Goal: Information Seeking & Learning: Learn about a topic

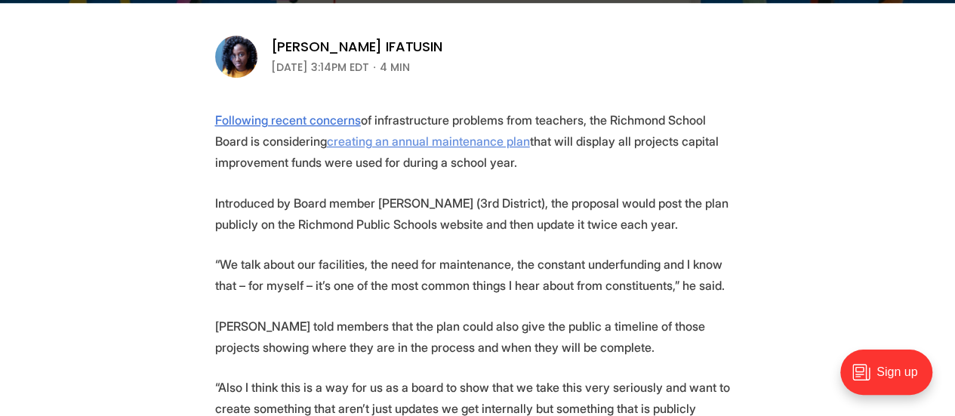
scroll to position [494, 0]
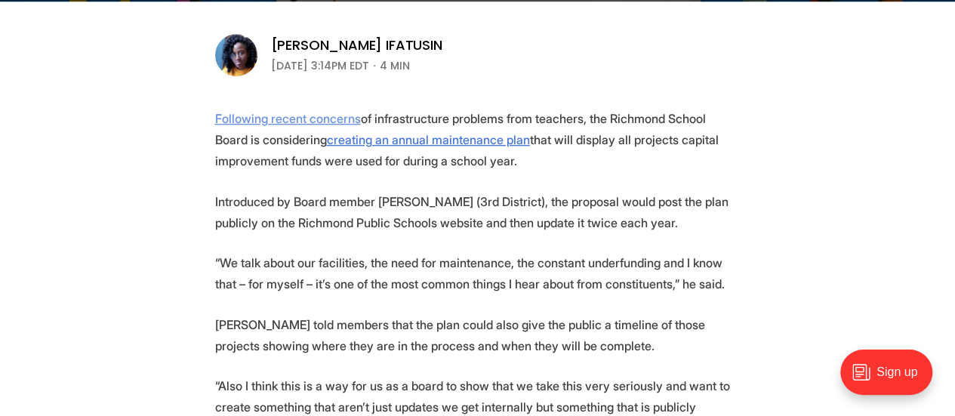
click at [305, 117] on u "Following recent concerns" at bounding box center [288, 118] width 146 height 15
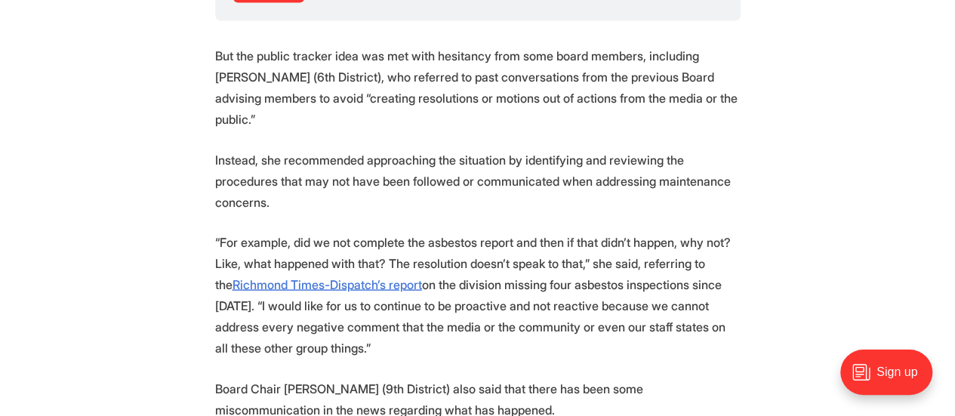
scroll to position [1671, 0]
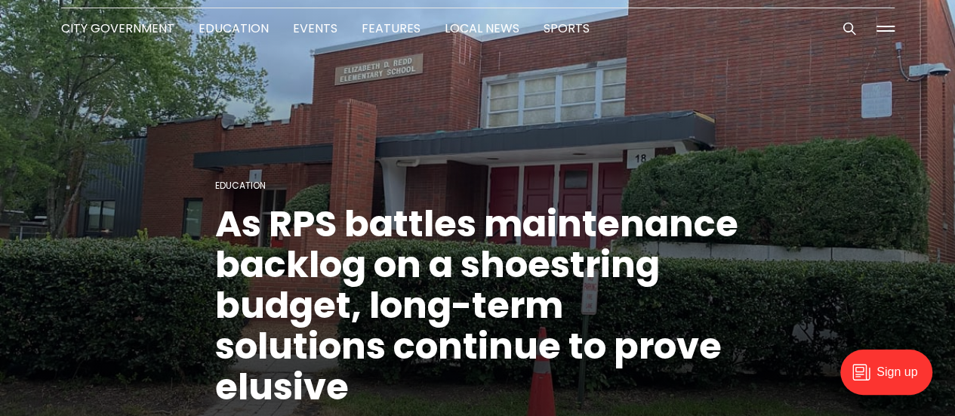
scroll to position [54, 0]
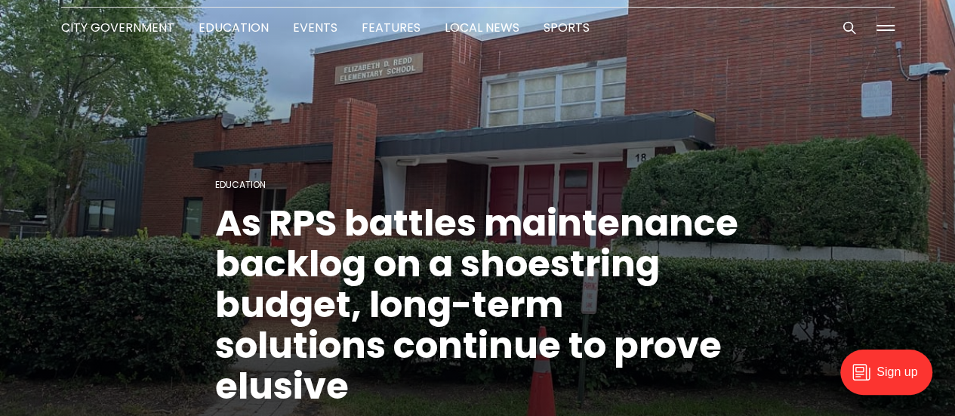
click at [769, 374] on figcaption "Education As RPS battles maintenance backlog on a shoestring budget, long-term …" at bounding box center [477, 195] width 955 height 493
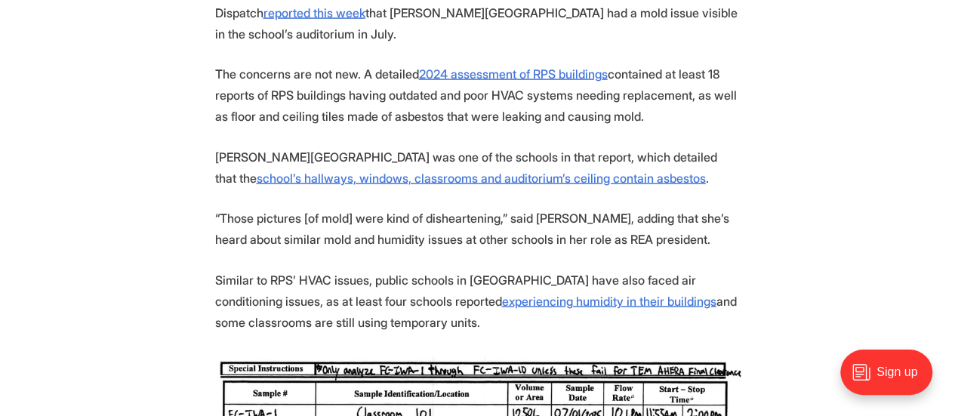
scroll to position [1586, 0]
click at [516, 67] on u "2024 assessment of RPS buildings" at bounding box center [513, 74] width 189 height 15
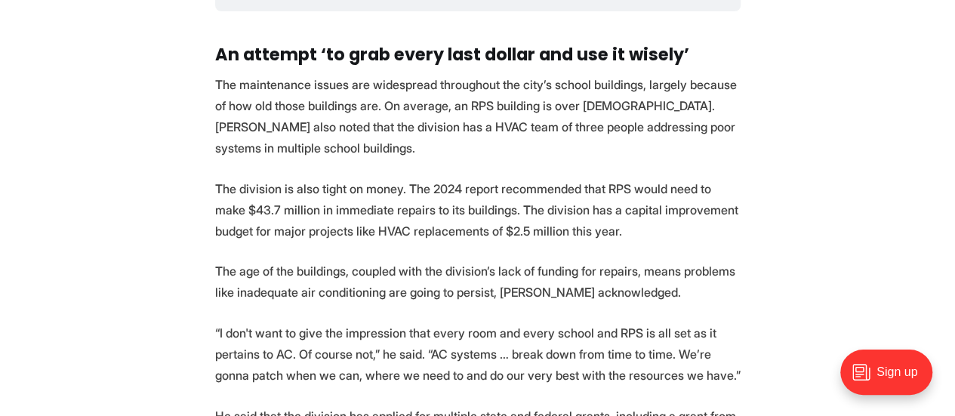
scroll to position [2832, 0]
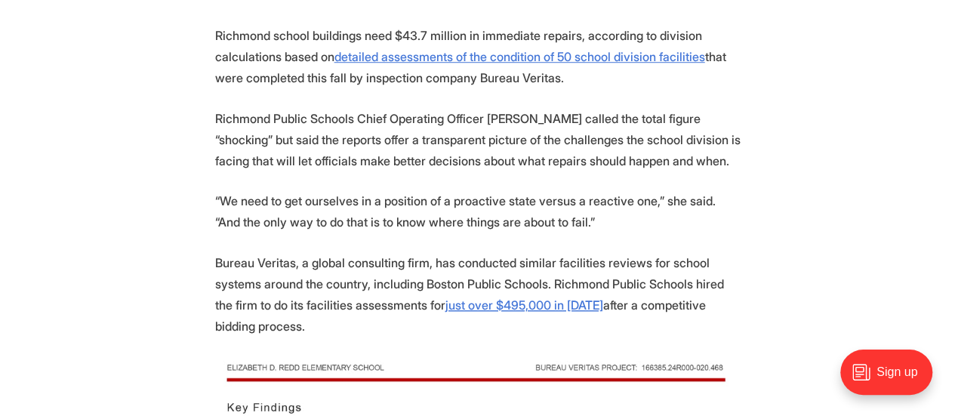
scroll to position [579, 0]
